Goal: Task Accomplishment & Management: Use online tool/utility

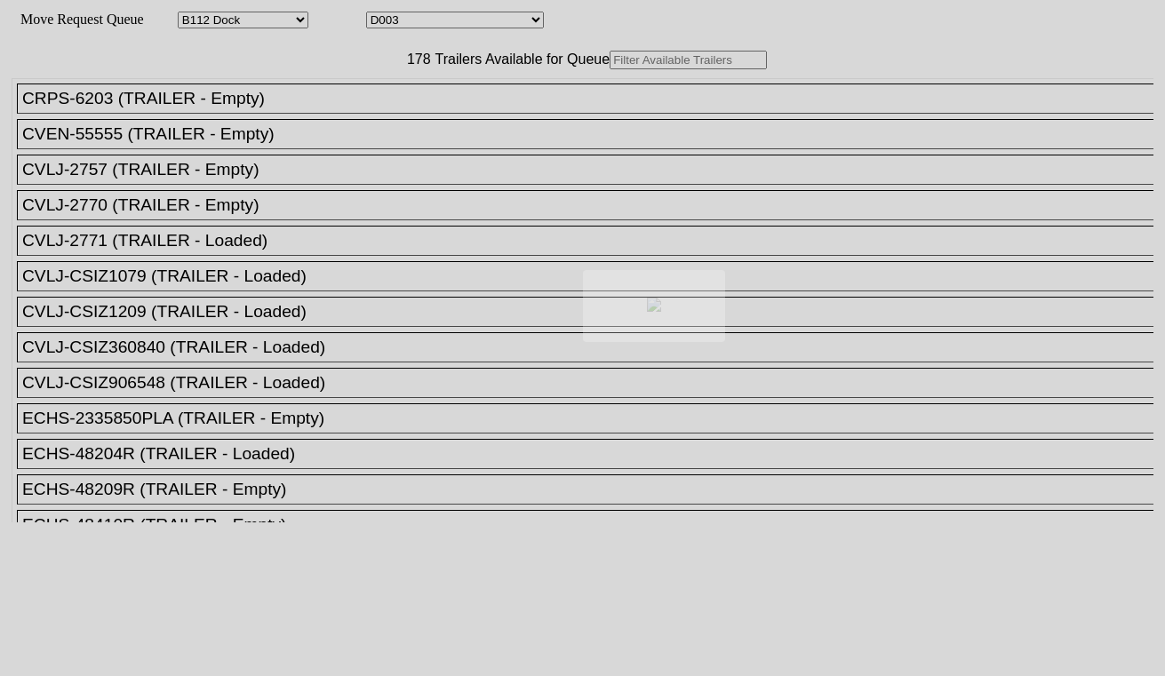
select select "121"
select select "3249"
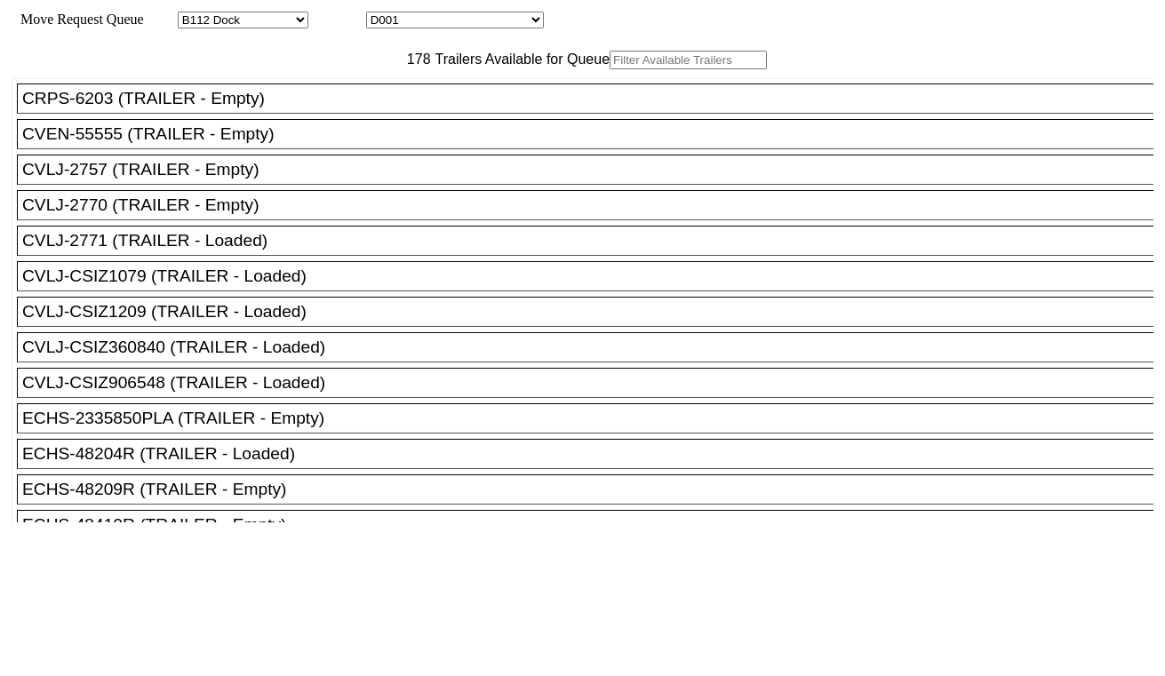
click at [610, 69] on input "text" at bounding box center [688, 60] width 157 height 19
paste input "GAOU7210632"
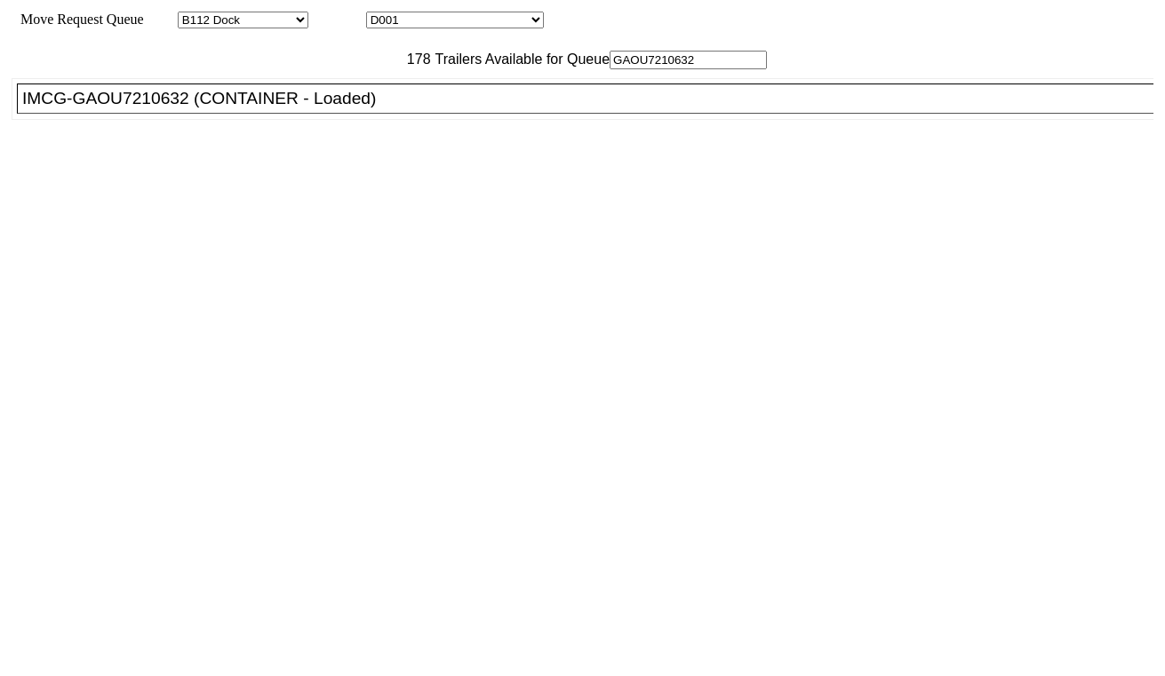
type input "GAOU7210632"
click at [315, 108] on div "IMCG-GAOU7210632 (CONTAINER - Loaded)" at bounding box center [593, 99] width 1142 height 20
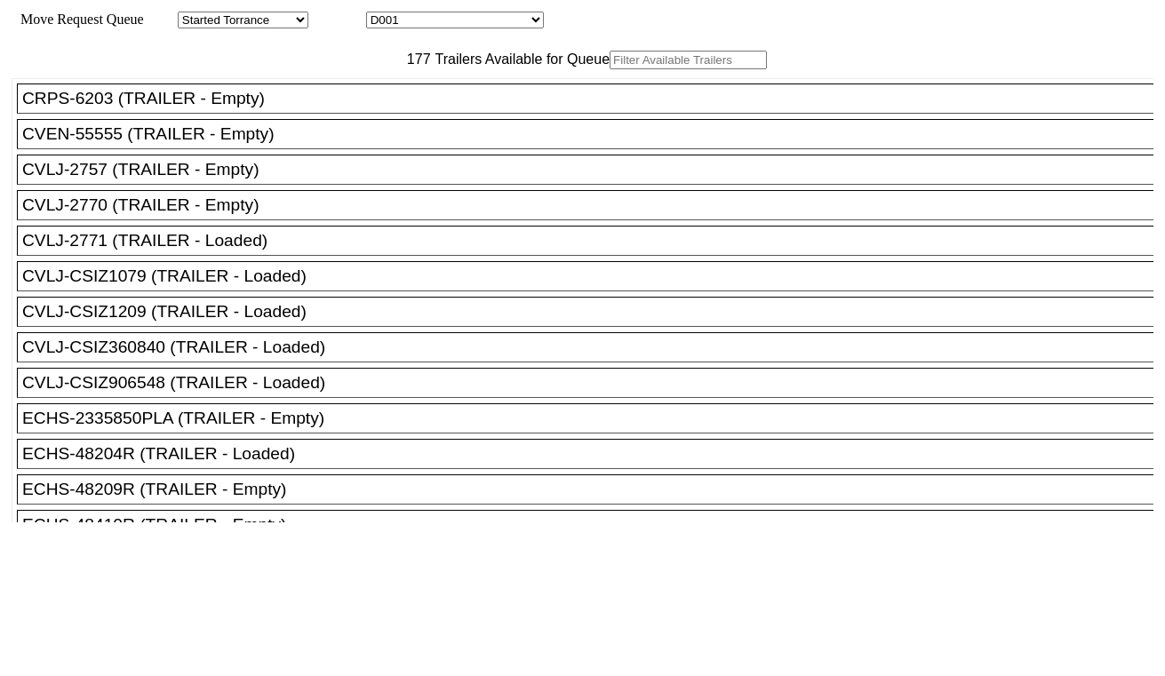
click at [610, 69] on input "text" at bounding box center [688, 60] width 157 height 19
paste input "HAMU4644979"
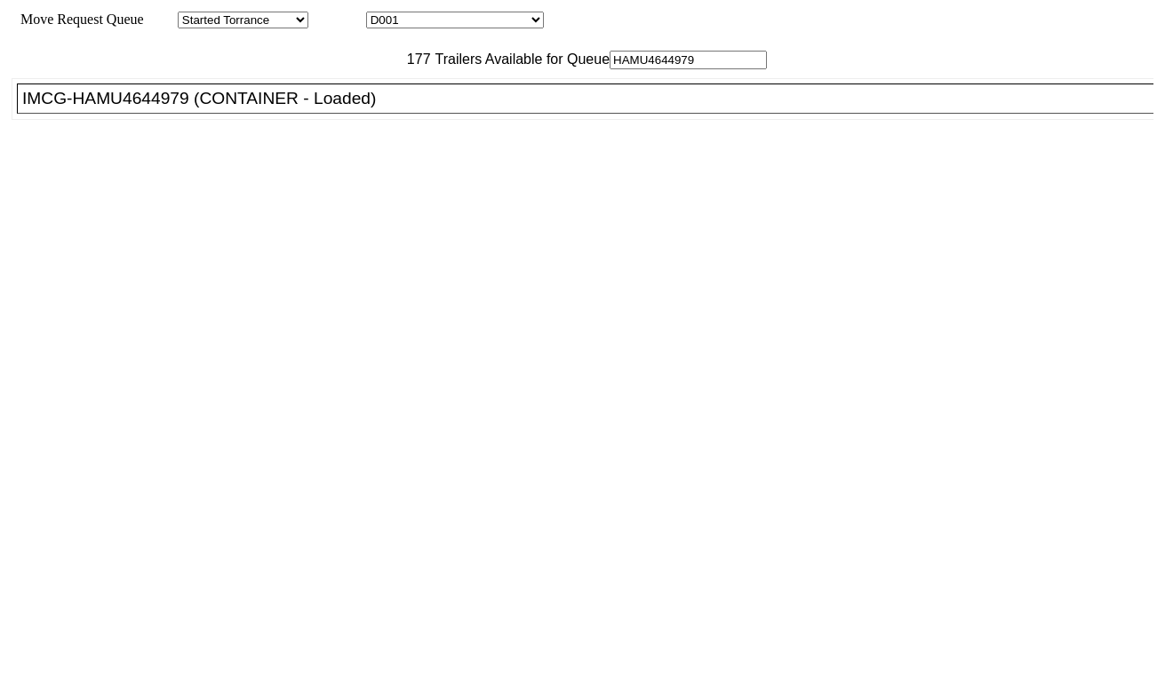
type input "HAMU4644979"
click at [273, 108] on div "IMCG-HAMU4644979 (CONTAINER - Loaded)" at bounding box center [593, 99] width 1142 height 20
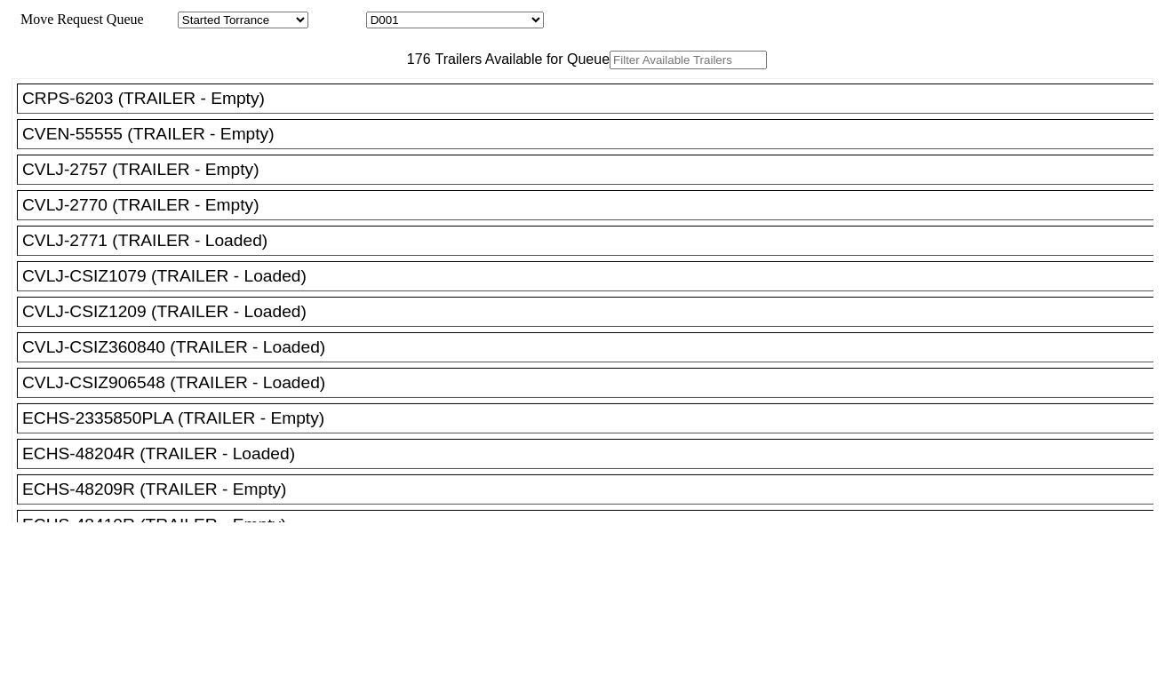
click at [610, 69] on input "text" at bounding box center [688, 60] width 157 height 19
paste input "HAMU4648552"
type input "HAMU4648552"
click at [610, 69] on input "text" at bounding box center [688, 60] width 157 height 19
paste input "CMAU6698336"
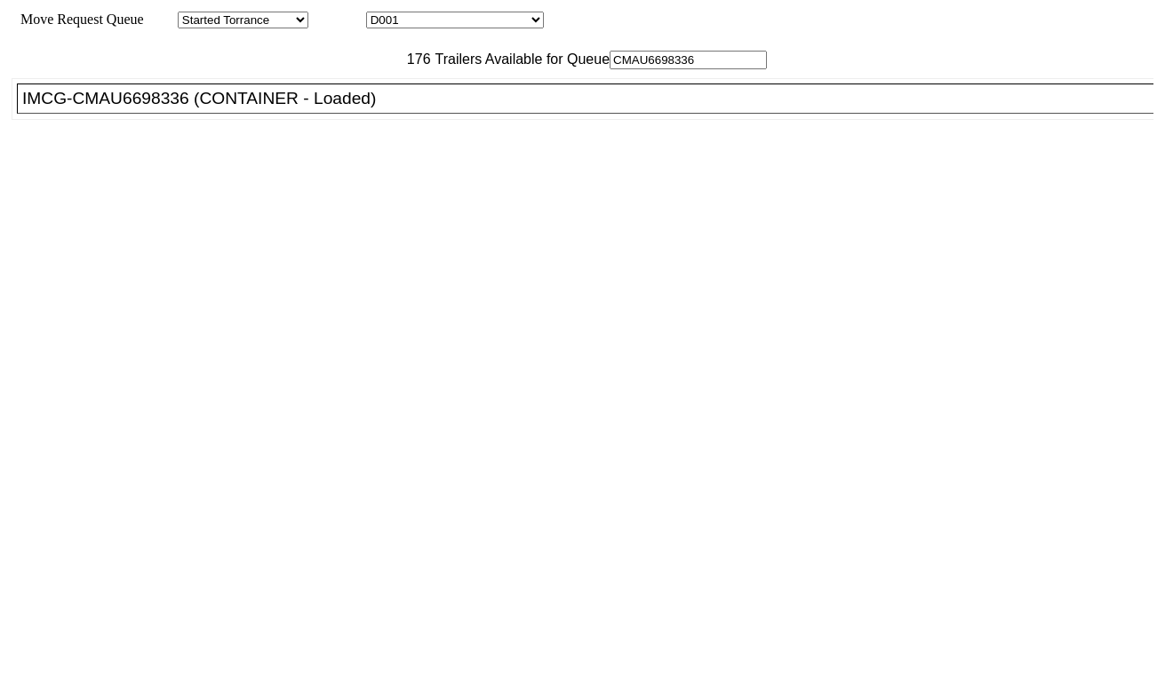
type input "CMAU6698336"
click at [299, 108] on div "IMCG-CMAU6698336 (CONTAINER - Loaded)" at bounding box center [593, 99] width 1142 height 20
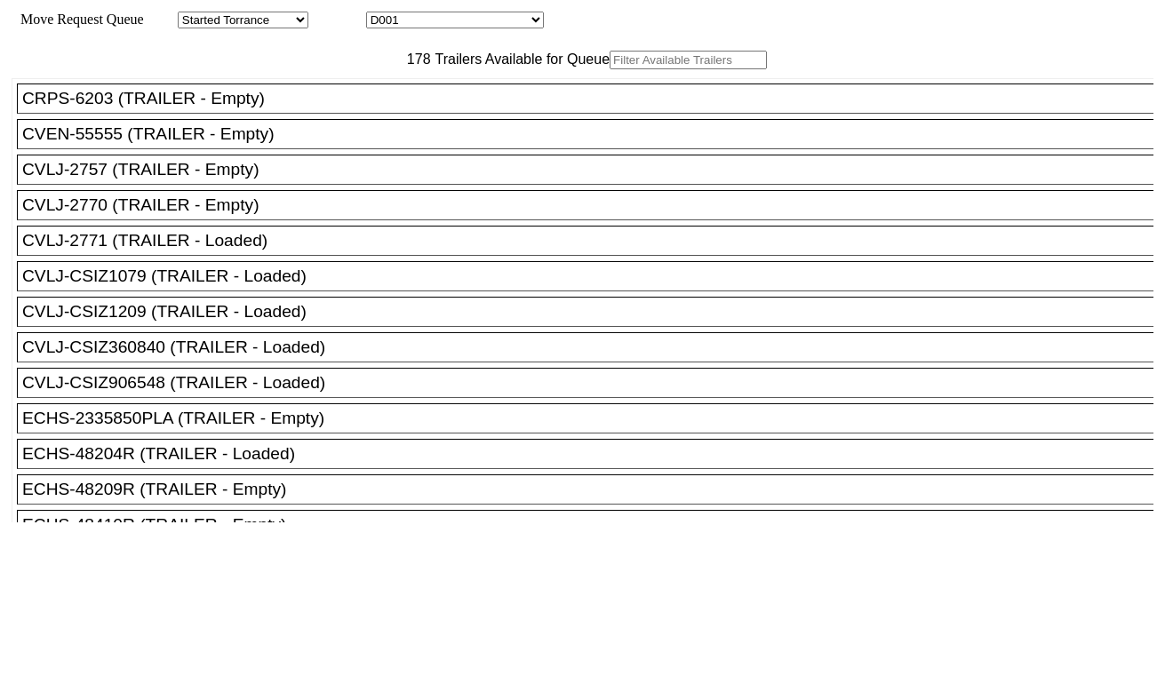
click at [610, 69] on input "text" at bounding box center [688, 60] width 157 height 19
paste input "CMAU6698336"
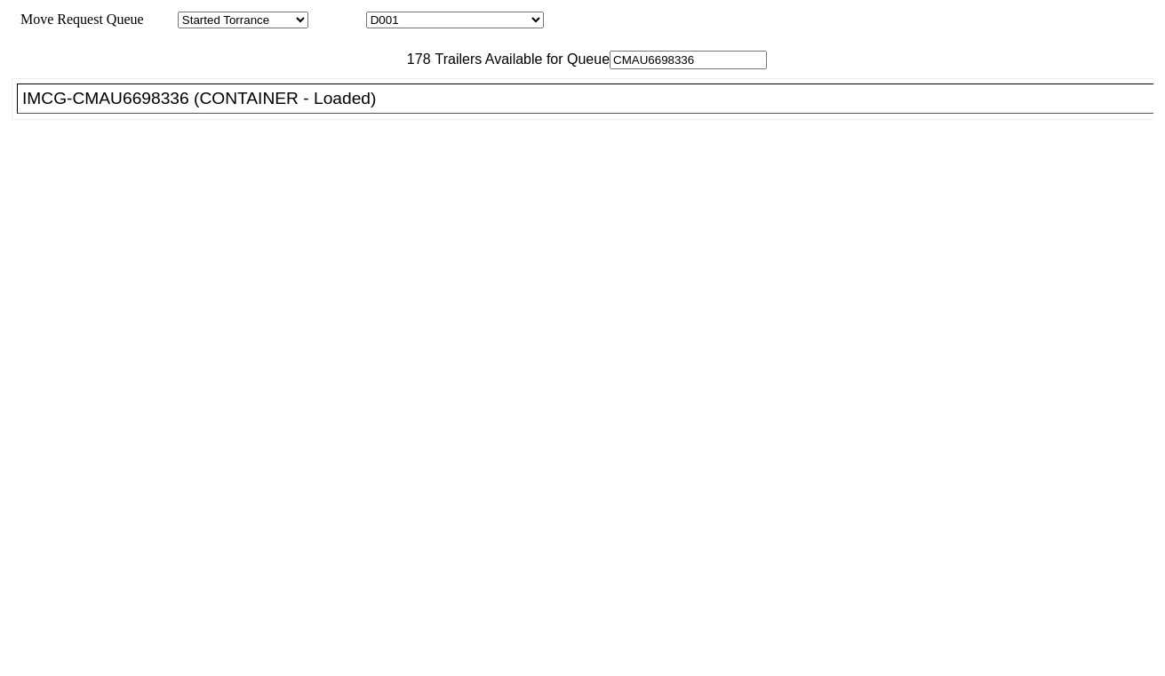
type input "CMAU6698336"
click at [307, 108] on div "IMCG-CMAU6698336 (CONTAINER - Loaded)" at bounding box center [593, 99] width 1142 height 20
